Goal: Information Seeking & Learning: Learn about a topic

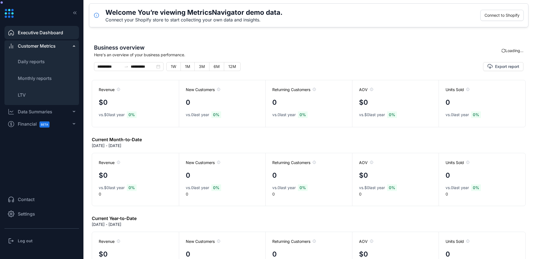
type input "**********"
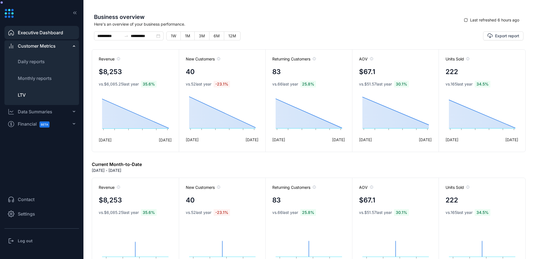
click at [31, 95] on li "LTV" at bounding box center [41, 94] width 75 height 13
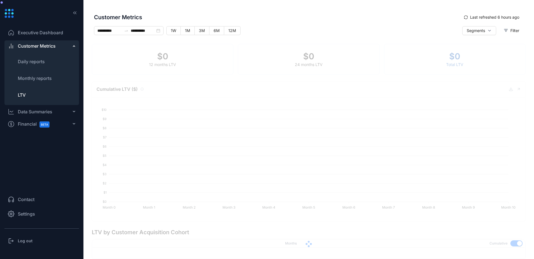
click at [455, 33] on div "Segments Filter" at bounding box center [452, 35] width 143 height 18
click at [470, 34] on button "Segments" at bounding box center [480, 30] width 34 height 9
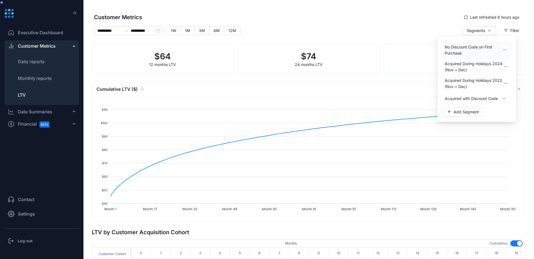
click at [464, 49] on span "No Discount Code on First Purchase" at bounding box center [473, 50] width 57 height 12
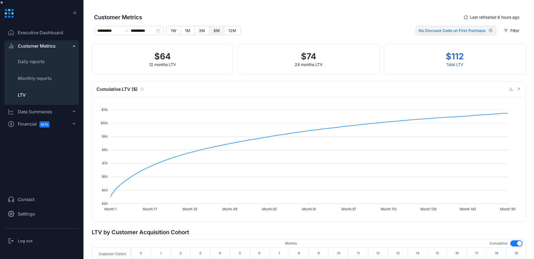
click at [213, 29] on label "6M" at bounding box center [217, 30] width 15 height 9
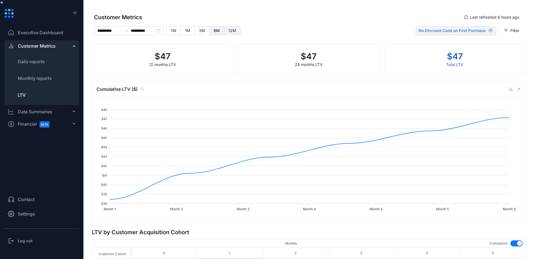
click at [227, 31] on label "12M" at bounding box center [232, 30] width 16 height 9
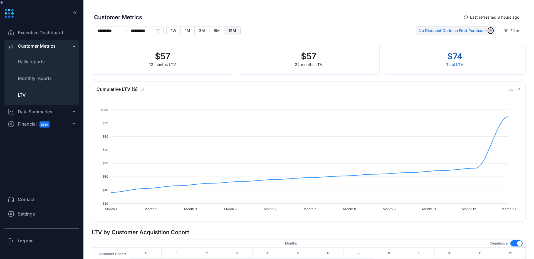
click at [489, 30] on icon "button" at bounding box center [491, 30] width 5 height 5
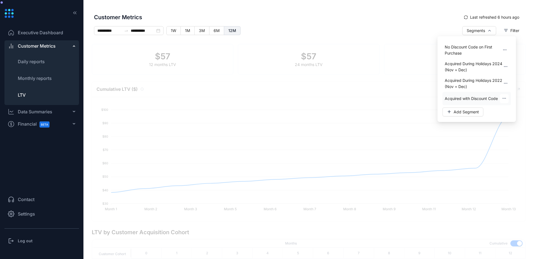
click at [465, 99] on span "Acquired with Discount Code" at bounding box center [471, 98] width 53 height 6
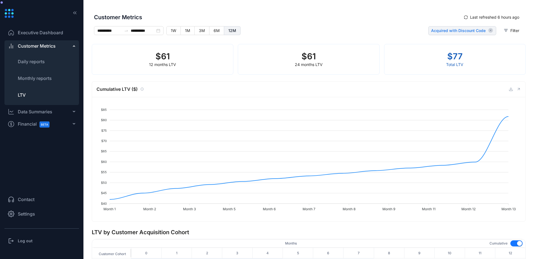
click at [470, 31] on span "Acquired with Discount Code" at bounding box center [458, 31] width 55 height 6
click at [485, 31] on div "Acquired with Discount Code" at bounding box center [463, 30] width 68 height 9
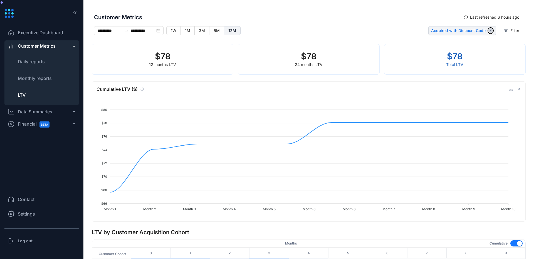
click at [489, 31] on icon "button" at bounding box center [491, 30] width 5 height 5
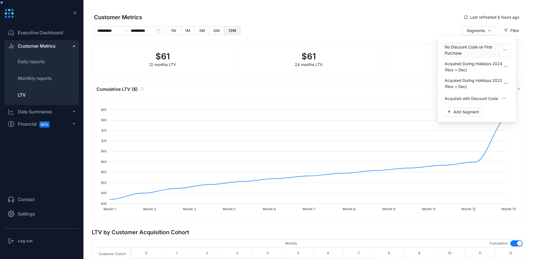
click at [466, 48] on span "No Discount Code on First Purchase" at bounding box center [473, 50] width 57 height 12
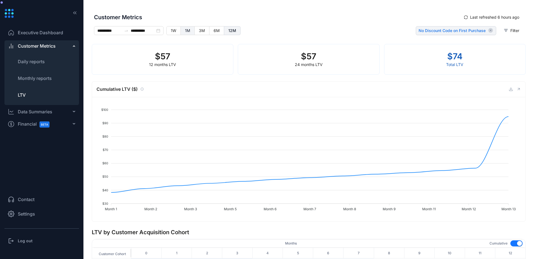
click at [187, 32] on span "1M" at bounding box center [187, 30] width 5 height 5
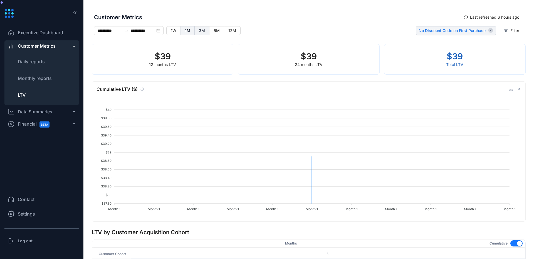
click at [200, 33] on span "3M" at bounding box center [202, 30] width 6 height 5
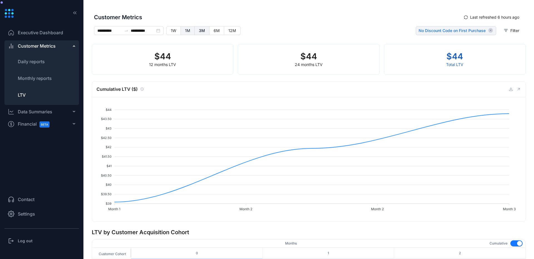
click at [189, 31] on span "1M" at bounding box center [187, 30] width 5 height 5
type input "**********"
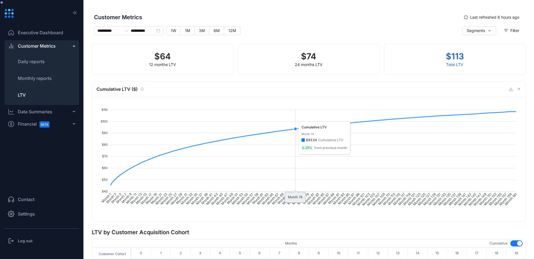
drag, startPoint x: 192, startPoint y: 134, endPoint x: 333, endPoint y: 149, distance: 142.0
click at [333, 149] on foreignobject at bounding box center [308, 156] width 423 height 111
click at [236, 30] on label "12M" at bounding box center [232, 30] width 16 height 9
type input "**********"
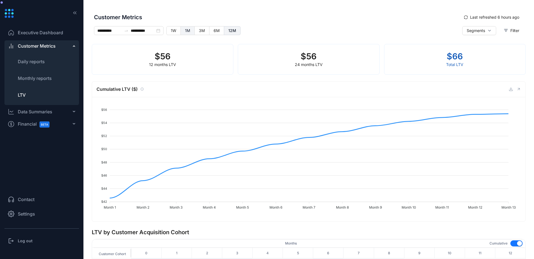
click at [192, 29] on label "1M" at bounding box center [188, 30] width 14 height 9
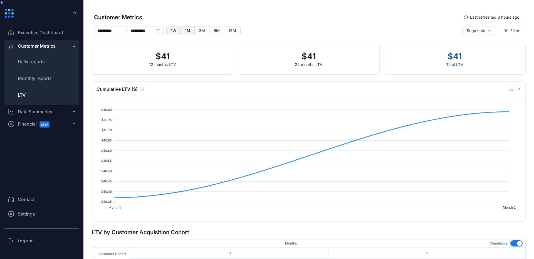
click at [173, 29] on span "1W" at bounding box center [174, 30] width 6 height 5
click at [183, 33] on label "1M" at bounding box center [188, 30] width 14 height 9
click at [235, 31] on label "12M" at bounding box center [232, 30] width 16 height 9
type input "**********"
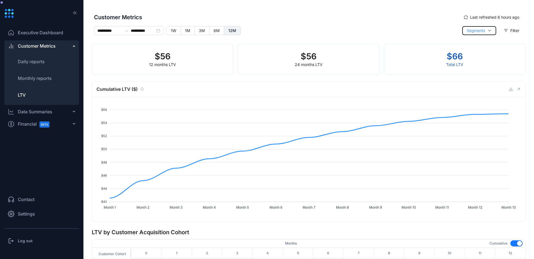
click at [481, 31] on span "Segments" at bounding box center [476, 31] width 18 height 6
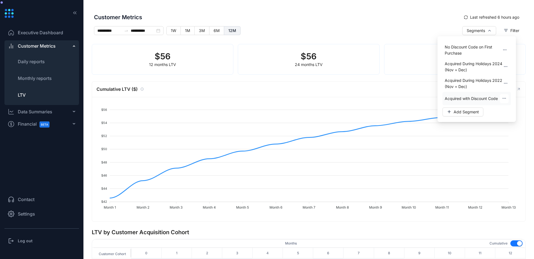
click at [456, 101] on span "Acquired with Discount Code" at bounding box center [471, 98] width 53 height 6
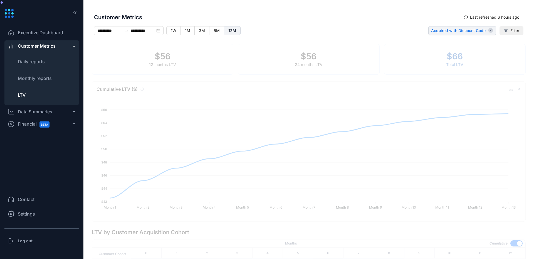
click at [500, 33] on button "Filter" at bounding box center [512, 30] width 24 height 9
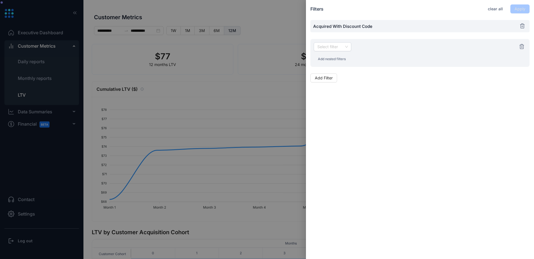
click at [370, 24] on div "Acquired with Discount Code" at bounding box center [420, 26] width 219 height 12
click at [381, 25] on div "Acquired with Discount Code" at bounding box center [420, 26] width 219 height 12
click at [275, 28] on div at bounding box center [267, 129] width 534 height 259
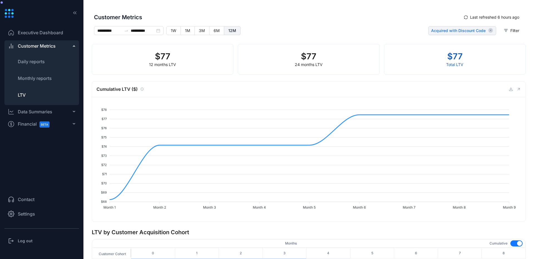
click at [455, 31] on span "Acquired with Discount Code" at bounding box center [458, 31] width 55 height 6
click at [464, 31] on span "Acquired with Discount Code" at bounding box center [458, 31] width 55 height 6
click at [490, 32] on icon "button" at bounding box center [491, 30] width 5 height 5
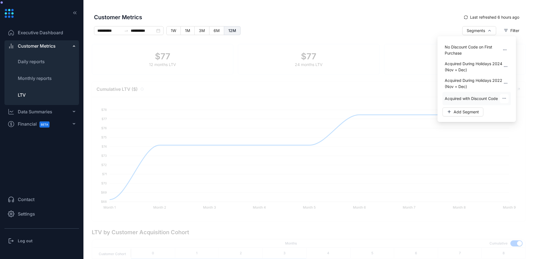
click at [508, 97] on button "button" at bounding box center [504, 98] width 9 height 9
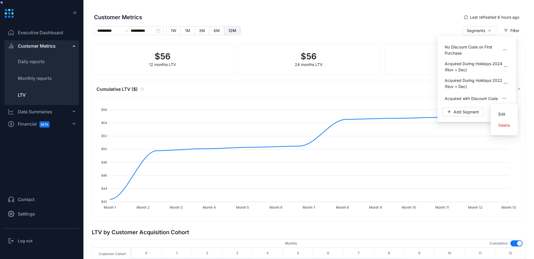
click at [505, 112] on span "Edit" at bounding box center [502, 114] width 7 height 6
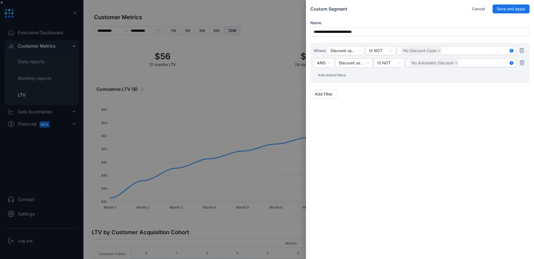
click at [291, 90] on div at bounding box center [267, 129] width 534 height 259
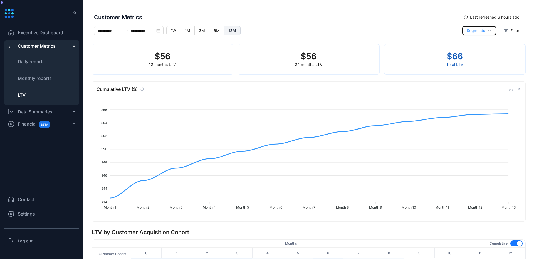
click at [488, 29] on icon "button" at bounding box center [490, 30] width 4 height 4
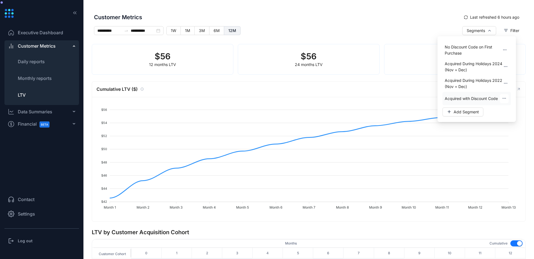
click at [446, 95] on span "Acquired with Discount Code" at bounding box center [471, 98] width 53 height 6
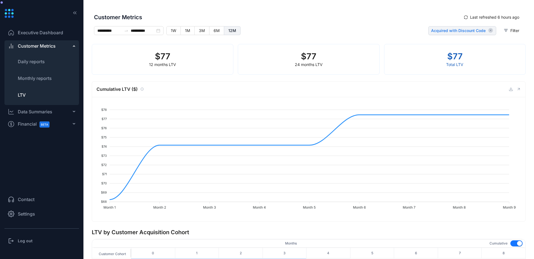
click at [482, 30] on span "Acquired with Discount Code" at bounding box center [458, 31] width 55 height 6
click at [485, 31] on div "Acquired with Discount Code" at bounding box center [463, 30] width 68 height 9
click at [489, 32] on icon "button" at bounding box center [491, 30] width 5 height 5
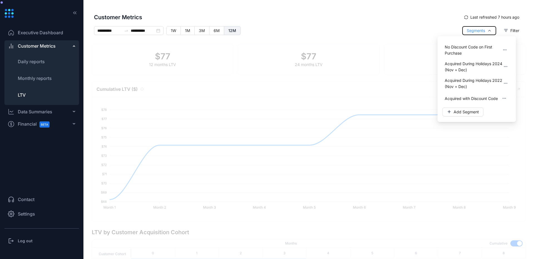
click at [480, 31] on span "Segments" at bounding box center [476, 31] width 18 height 6
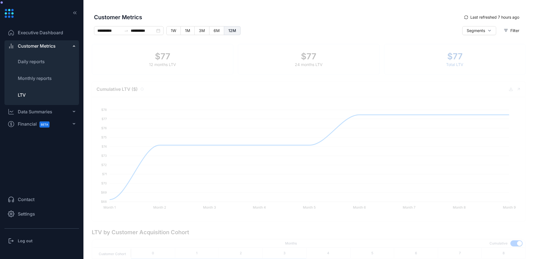
click at [476, 35] on div "Segments Filter" at bounding box center [493, 32] width 61 height 13
click at [476, 32] on span "Segments" at bounding box center [476, 31] width 18 height 6
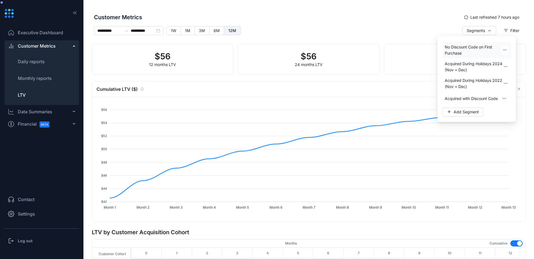
click at [458, 51] on span "No Discount Code on First Purchase" at bounding box center [473, 50] width 57 height 12
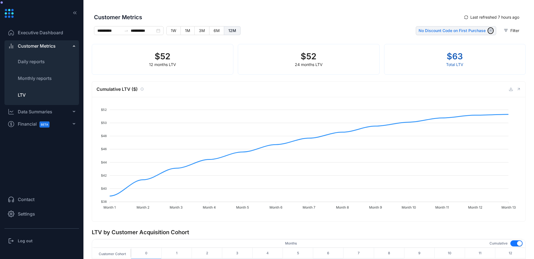
click at [489, 32] on icon "button" at bounding box center [491, 30] width 5 height 5
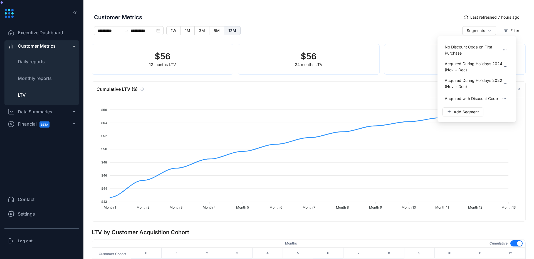
click at [431, 25] on div "Customer Metrics Last refreshed 7 hours ago" at bounding box center [309, 17] width 434 height 18
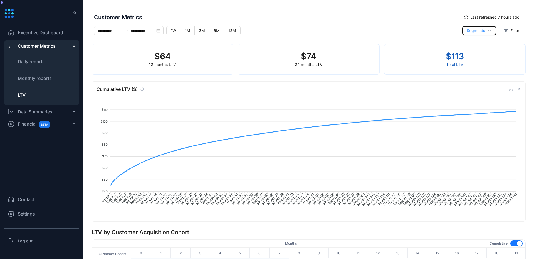
click at [483, 32] on button "Segments" at bounding box center [480, 30] width 34 height 9
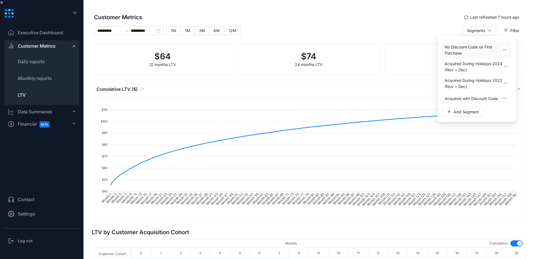
click at [457, 50] on span "No Discount Code on First Purchase" at bounding box center [473, 50] width 57 height 12
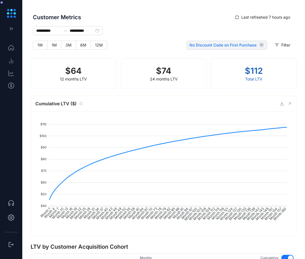
click at [98, 51] on div "**********" at bounding box center [120, 40] width 174 height 28
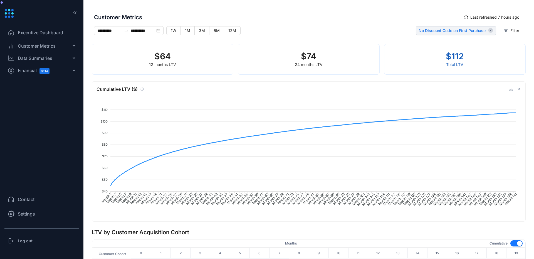
click at [345, 29] on div "**********" at bounding box center [237, 32] width 286 height 13
click at [475, 30] on span "No Discount Code on First Purchase" at bounding box center [452, 31] width 67 height 6
click at [505, 29] on icon "button" at bounding box center [506, 30] width 3 height 2
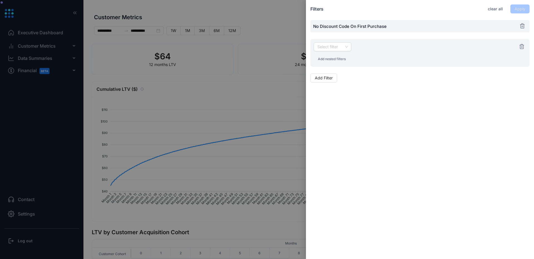
click at [278, 30] on div at bounding box center [267, 129] width 534 height 259
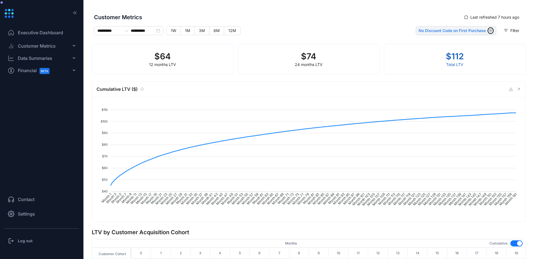
click at [489, 30] on icon "button" at bounding box center [491, 30] width 5 height 5
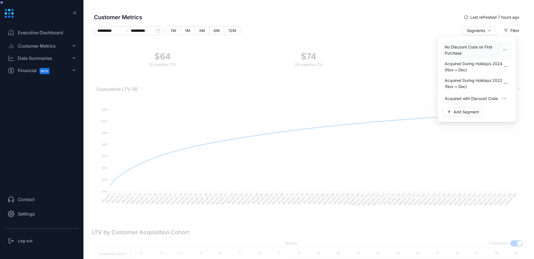
click at [506, 48] on icon "button" at bounding box center [505, 50] width 4 height 4
click at [502, 65] on span "Edit" at bounding box center [502, 66] width 7 height 6
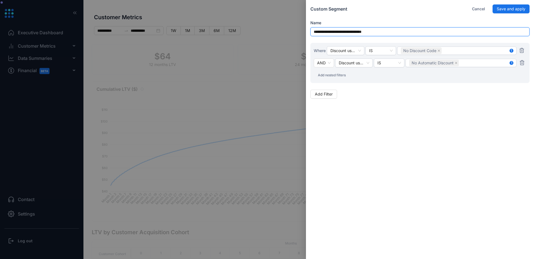
drag, startPoint x: 294, startPoint y: 30, endPoint x: 225, endPoint y: 30, distance: 68.5
click at [225, 30] on div "**********" at bounding box center [267, 129] width 534 height 259
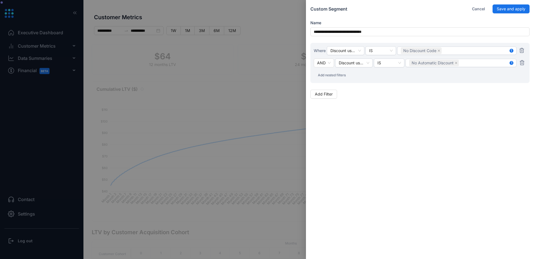
click at [293, 42] on div at bounding box center [267, 129] width 534 height 259
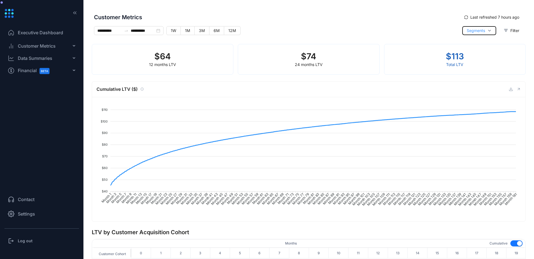
drag, startPoint x: 480, startPoint y: 33, endPoint x: 485, endPoint y: 31, distance: 5.8
click at [480, 33] on span "Segments" at bounding box center [476, 31] width 18 height 6
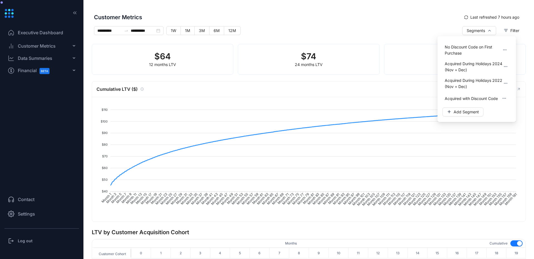
click at [273, 13] on span "Customer Metrics" at bounding box center [277, 17] width 366 height 8
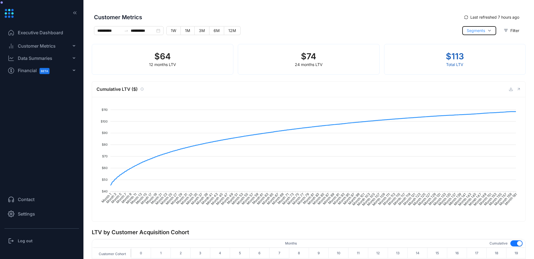
click at [476, 28] on span "Segments" at bounding box center [476, 31] width 18 height 6
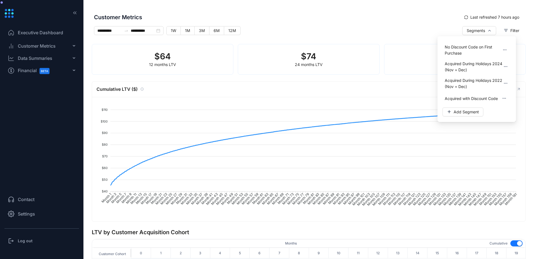
click at [367, 27] on div "**********" at bounding box center [237, 32] width 286 height 13
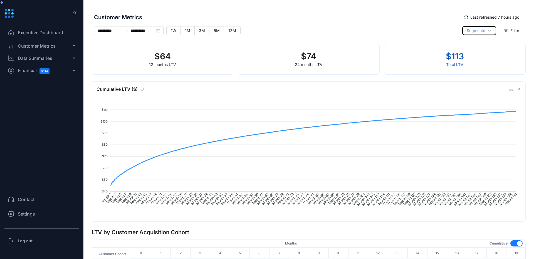
click at [480, 31] on span "Segments" at bounding box center [476, 31] width 18 height 6
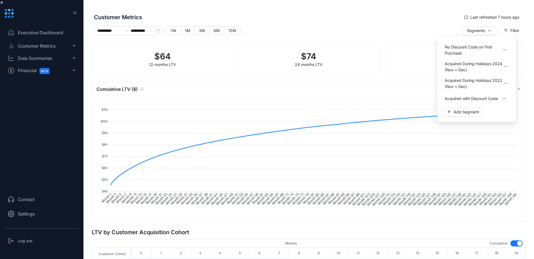
click at [402, 30] on div "Segments Filter" at bounding box center [452, 35] width 143 height 18
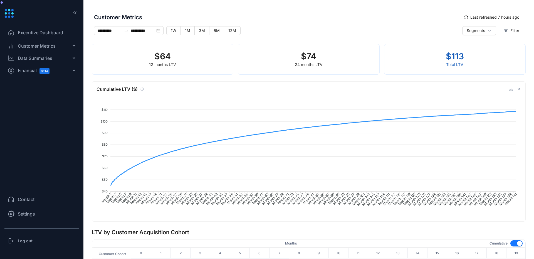
click at [37, 49] on div "Customer Metrics" at bounding box center [41, 45] width 75 height 11
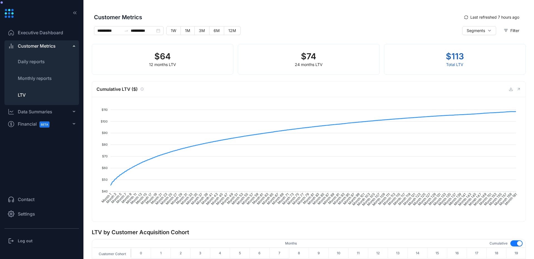
click at [48, 45] on span "Customer Metrics" at bounding box center [37, 46] width 38 height 7
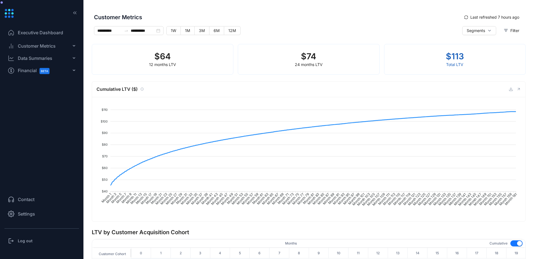
click at [44, 59] on div "Data Summaries" at bounding box center [35, 58] width 35 height 7
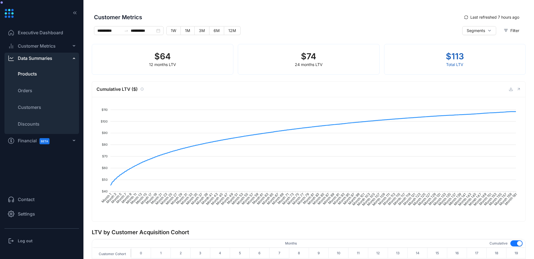
click at [36, 76] on span "Products" at bounding box center [27, 73] width 19 height 7
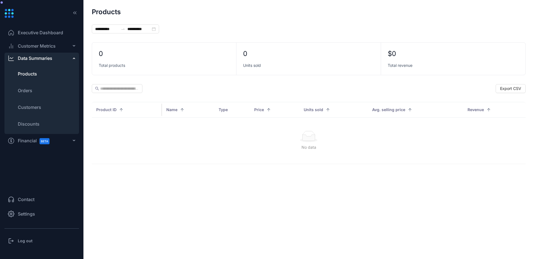
type input "**********"
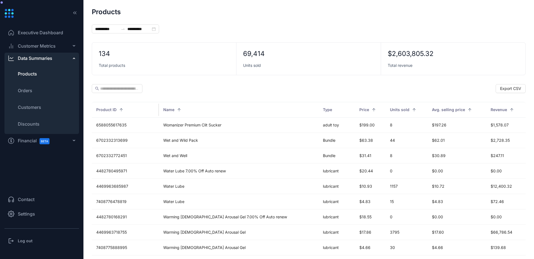
click at [67, 59] on div "Data Summaries" at bounding box center [41, 58] width 75 height 11
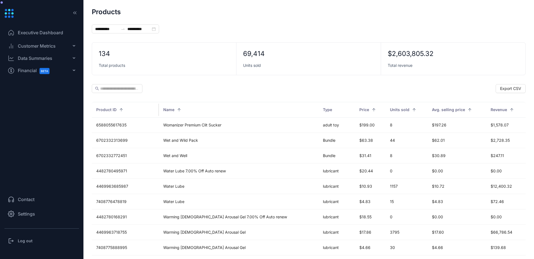
click at [67, 50] on div "Customer Metrics" at bounding box center [41, 45] width 75 height 11
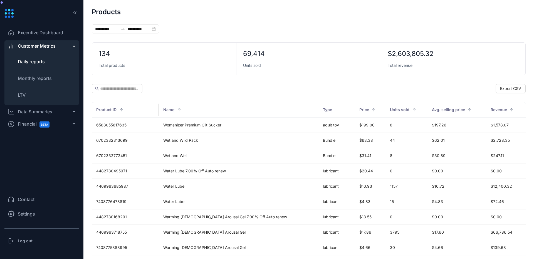
click at [34, 66] on li "Daily reports" at bounding box center [41, 61] width 75 height 13
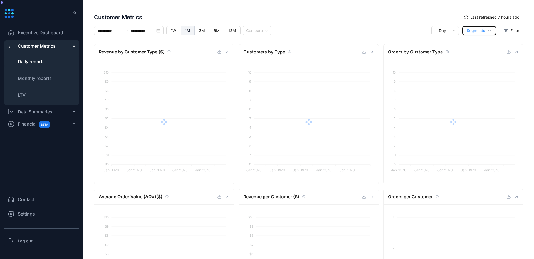
click at [485, 30] on button "Segments" at bounding box center [480, 30] width 34 height 9
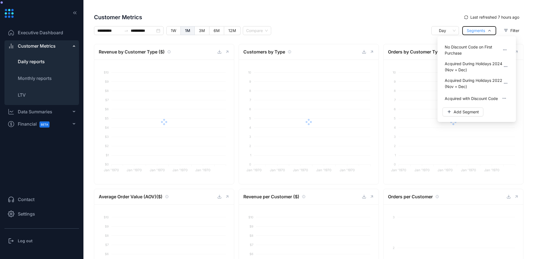
click at [485, 30] on button "Segments" at bounding box center [480, 30] width 34 height 9
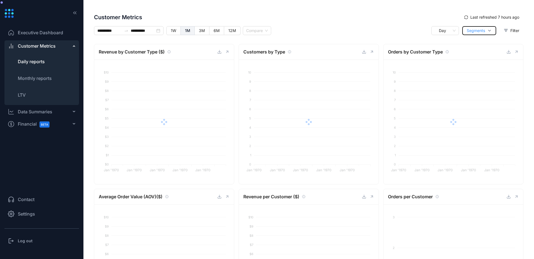
click at [485, 30] on button "Segments" at bounding box center [480, 30] width 34 height 9
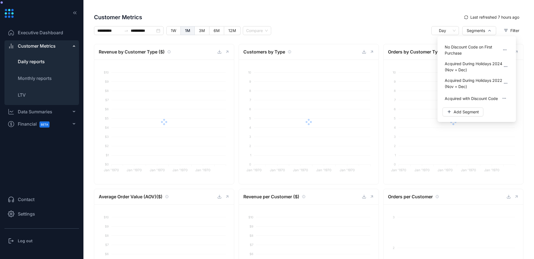
click at [379, 25] on div "Customer Metrics Last refreshed 7 hours ago" at bounding box center [309, 17] width 434 height 18
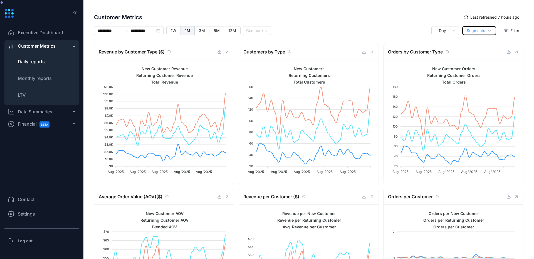
click at [474, 32] on span "Segments" at bounding box center [476, 31] width 18 height 6
click at [354, 17] on span "Customer Metrics" at bounding box center [277, 17] width 366 height 8
